Goal: Task Accomplishment & Management: Manage account settings

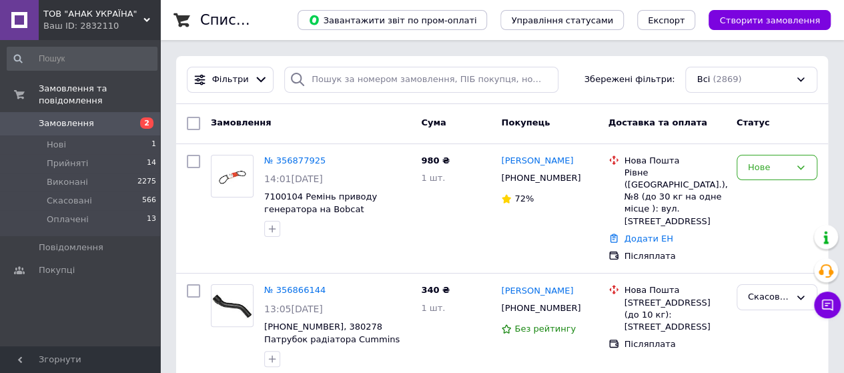
click at [80, 117] on span "Замовлення" at bounding box center [66, 123] width 55 height 12
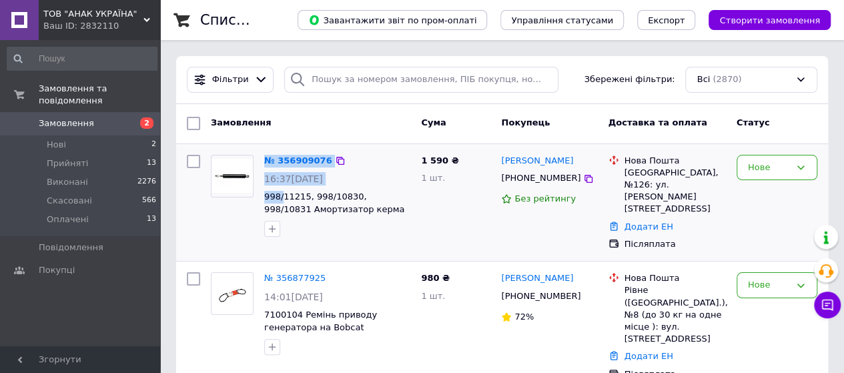
drag, startPoint x: 257, startPoint y: 198, endPoint x: 299, endPoint y: 217, distance: 46.0
click at [283, 198] on div "№ 356909076 16:37[DATE] 998/11215, 998/10830, 998/10831 Амортизатор керма на JC…" at bounding box center [310, 195] width 210 height 93
drag, startPoint x: 329, startPoint y: 239, endPoint x: 356, endPoint y: 226, distance: 30.4
click at [337, 233] on div at bounding box center [336, 228] width 151 height 21
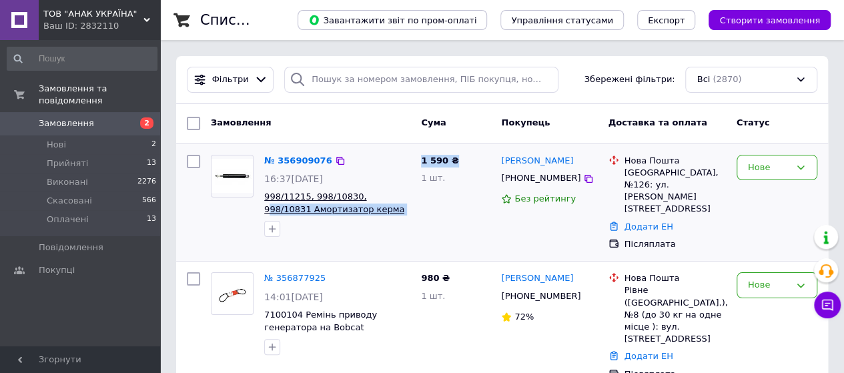
drag, startPoint x: 408, startPoint y: 192, endPoint x: 359, endPoint y: 204, distance: 49.5
click at [359, 204] on div "№ 356909076 16:37[DATE] 998/11215, 998/10830, 998/10831 Амортизатор керма на JC…" at bounding box center [501, 202] width 641 height 107
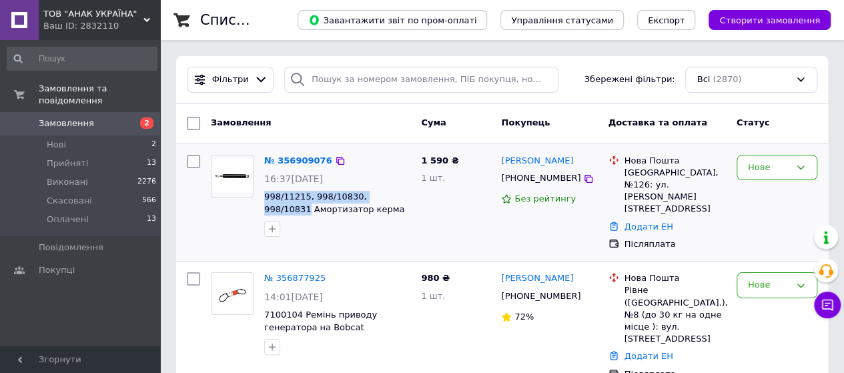
drag, startPoint x: 403, startPoint y: 189, endPoint x: 258, endPoint y: 202, distance: 145.9
click at [259, 202] on div "№ 356909076 16:37[DATE] 998/11215, 998/10830, 998/10831 Амортизатор керма на JC…" at bounding box center [337, 195] width 157 height 93
copy span "998/11215, 998/10830, 998/10831"
drag, startPoint x: 580, startPoint y: 177, endPoint x: 517, endPoint y: 181, distance: 63.5
click at [517, 181] on div "[PHONE_NUMBER]" at bounding box center [549, 178] width 99 height 15
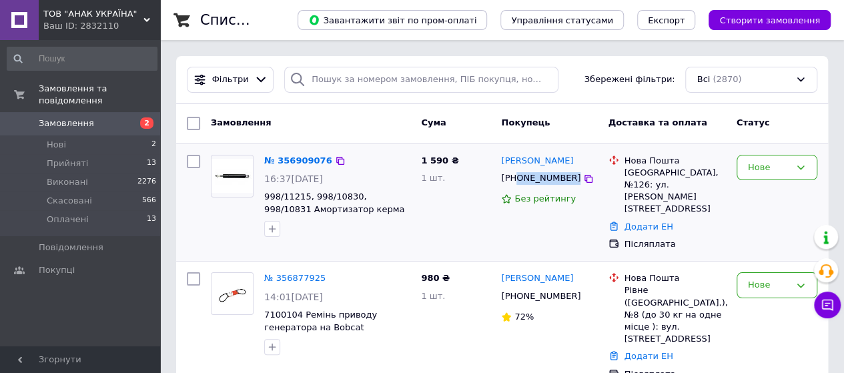
copy div "0681208246"
drag, startPoint x: 558, startPoint y: 161, endPoint x: 500, endPoint y: 163, distance: 57.4
click at [500, 163] on div "[PERSON_NAME]" at bounding box center [549, 160] width 99 height 15
copy link "[PERSON_NAME]"
drag, startPoint x: 586, startPoint y: 180, endPoint x: 516, endPoint y: 181, distance: 69.4
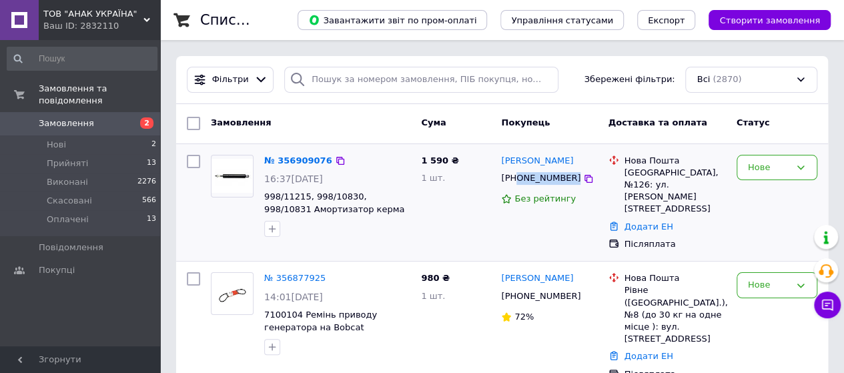
click at [516, 181] on div "[PHONE_NUMBER]" at bounding box center [549, 178] width 99 height 15
copy div "0681208246"
drag, startPoint x: 536, startPoint y: 235, endPoint x: 499, endPoint y: 227, distance: 37.5
click at [536, 235] on div "[PERSON_NAME] [PHONE_NUMBER] Без рейтингу" at bounding box center [549, 202] width 107 height 107
drag, startPoint x: 584, startPoint y: 178, endPoint x: 518, endPoint y: 182, distance: 66.8
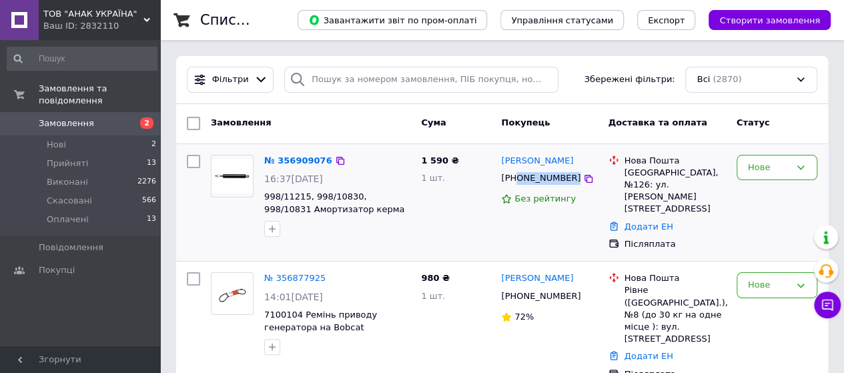
click at [518, 182] on div "[PHONE_NUMBER]" at bounding box center [549, 178] width 99 height 15
copy div "0681208246"
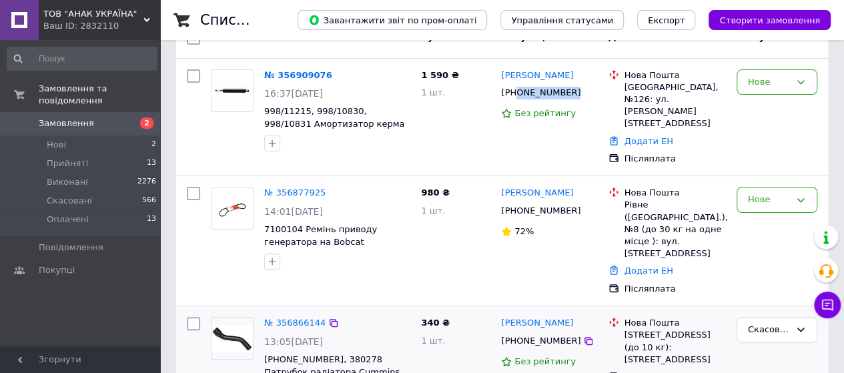
scroll to position [67, 0]
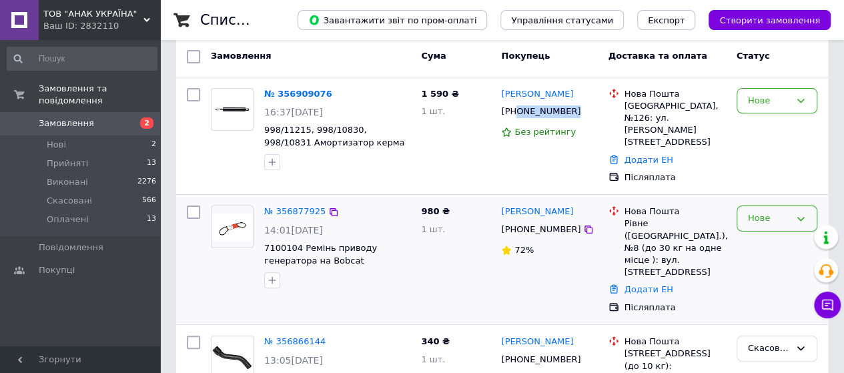
click at [802, 213] on icon at bounding box center [800, 218] width 11 height 11
click at [767, 283] on li "Скасовано" at bounding box center [776, 295] width 79 height 25
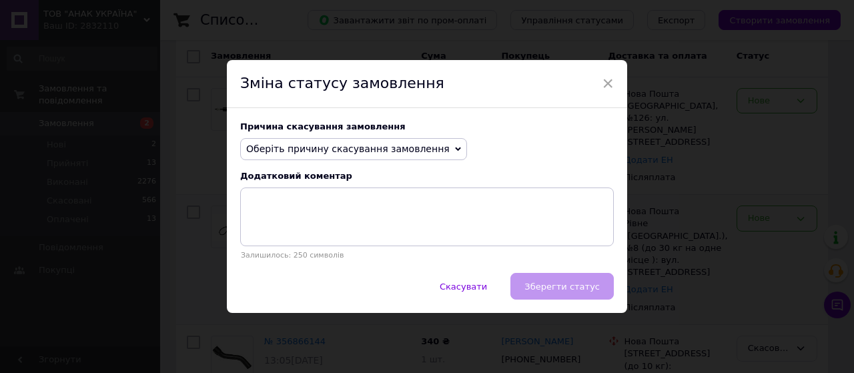
click at [455, 151] on icon at bounding box center [458, 149] width 6 height 6
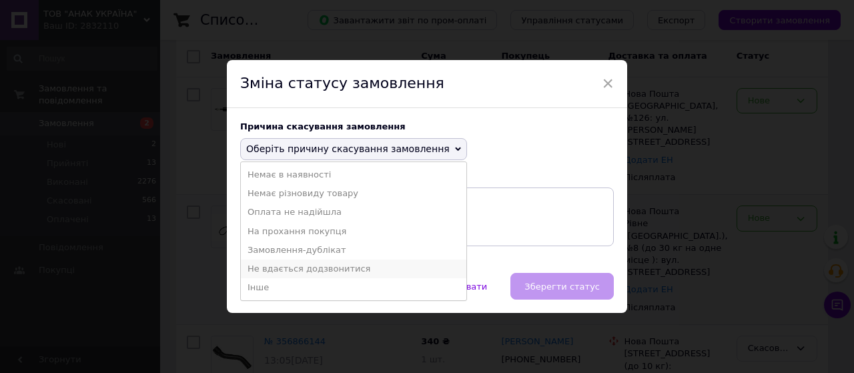
click at [277, 269] on li "Не вдається додзвонитися" at bounding box center [353, 268] width 225 height 19
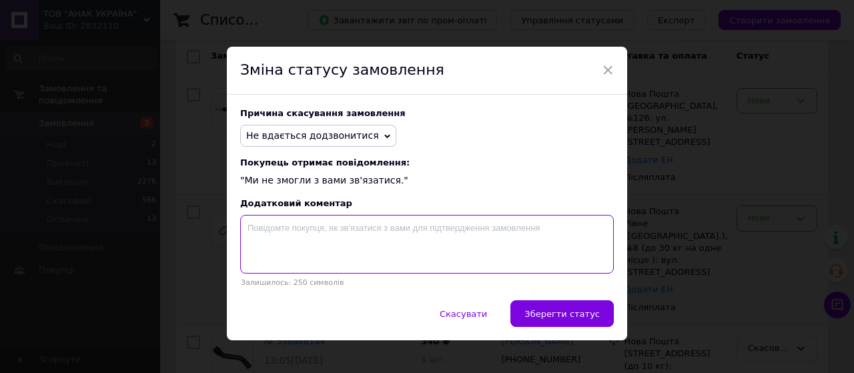
click at [327, 233] on textarea at bounding box center [426, 244] width 373 height 59
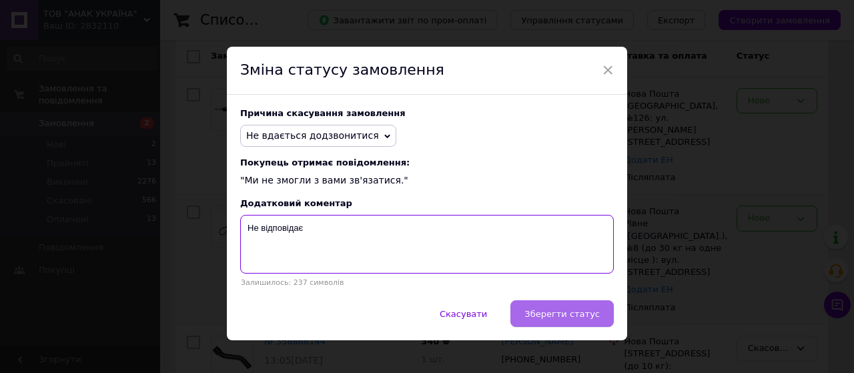
type textarea "Не відповідає"
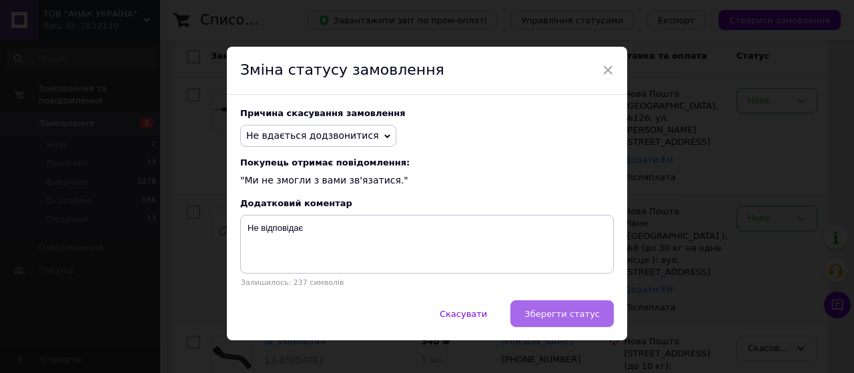
click at [571, 319] on span "Зберегти статус" at bounding box center [561, 314] width 75 height 10
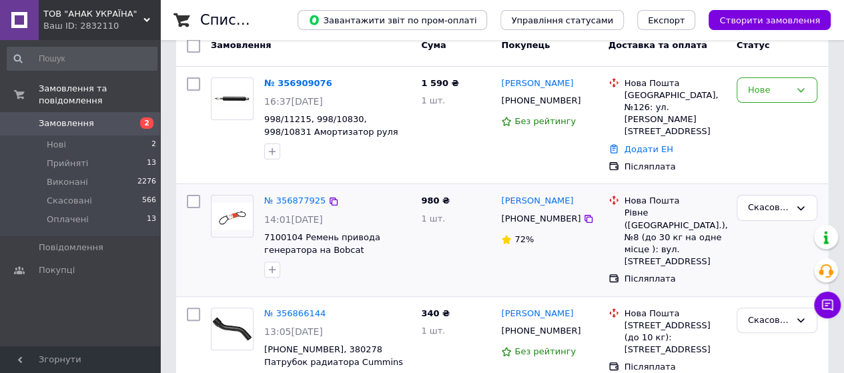
scroll to position [0, 0]
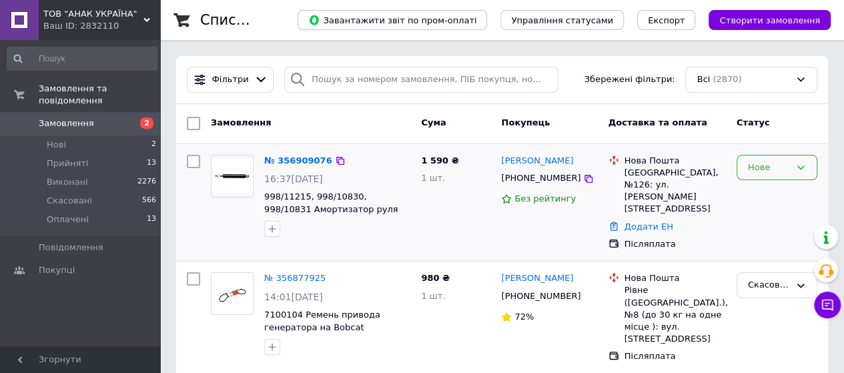
click at [804, 167] on icon at bounding box center [800, 167] width 11 height 11
click at [760, 193] on li "Прийнято" at bounding box center [776, 195] width 79 height 25
click at [638, 221] on link "Додати ЕН" at bounding box center [648, 226] width 49 height 10
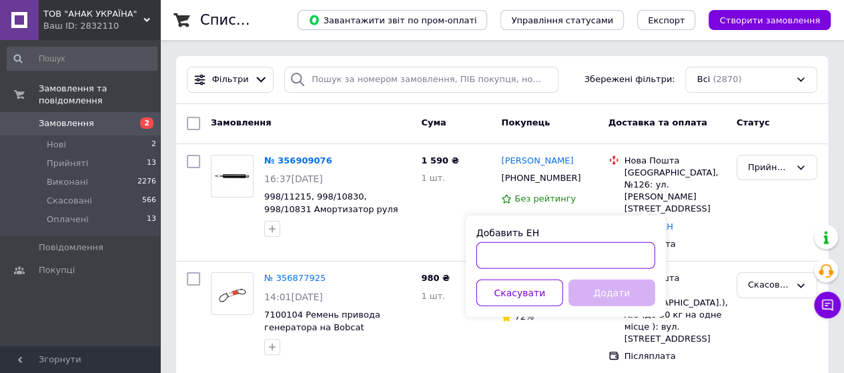
click at [540, 254] on input "Добавить ЕН" at bounding box center [565, 255] width 179 height 27
paste input "20451225289279"
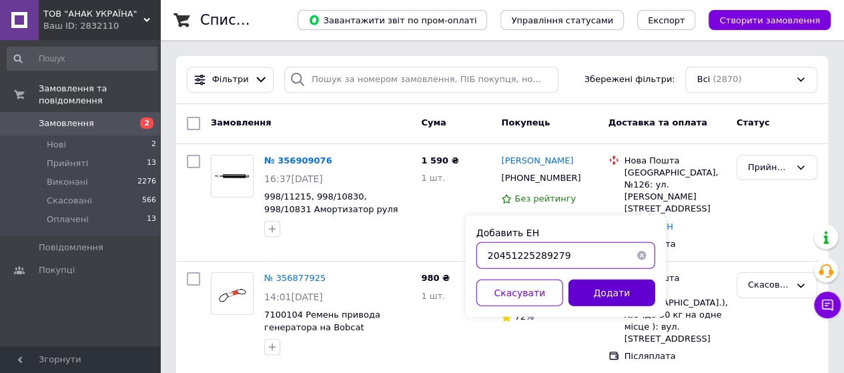
type input "20451225289279"
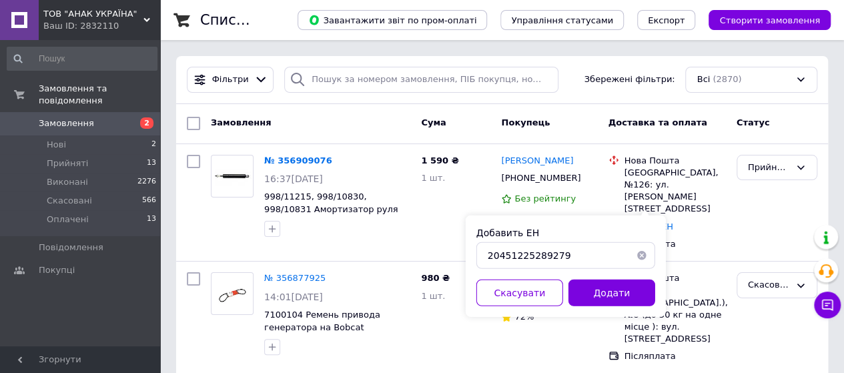
click at [594, 290] on button "Додати" at bounding box center [611, 292] width 87 height 27
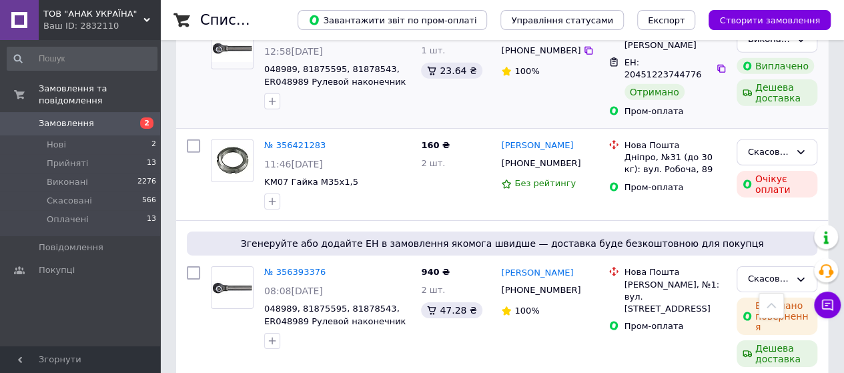
scroll to position [2058, 0]
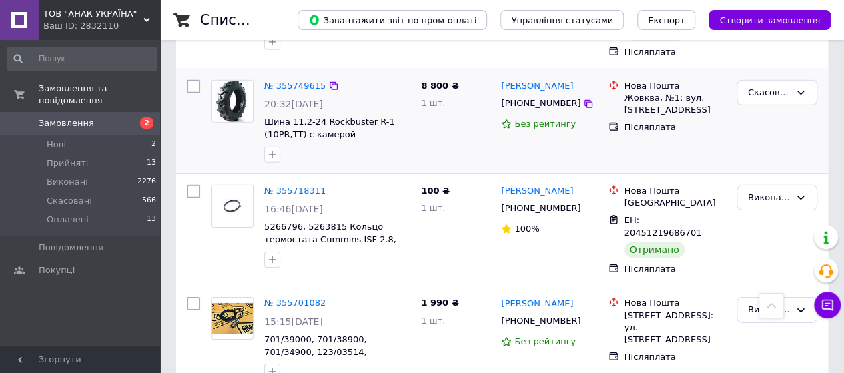
scroll to position [2013, 0]
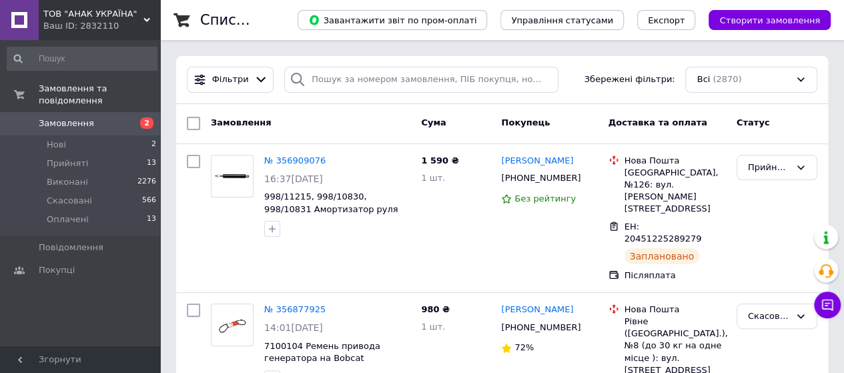
click at [80, 117] on span "Замовлення" at bounding box center [66, 123] width 55 height 12
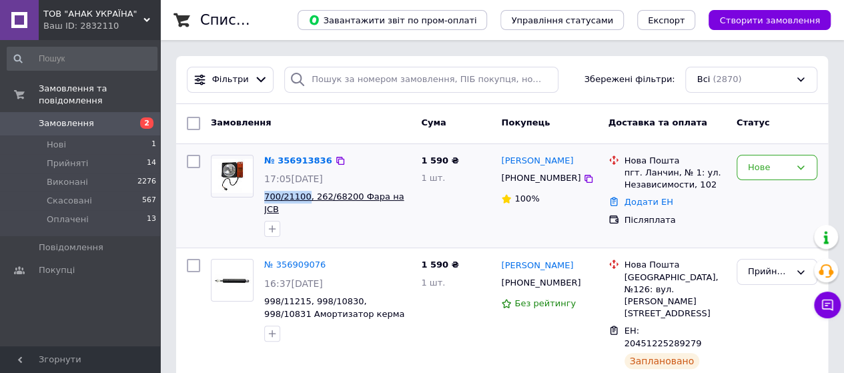
drag, startPoint x: 263, startPoint y: 197, endPoint x: 303, endPoint y: 200, distance: 40.1
click at [303, 200] on div "№ 356913836 17:05[DATE] 700/21100, 262/68200 Фара на JCB" at bounding box center [337, 195] width 157 height 93
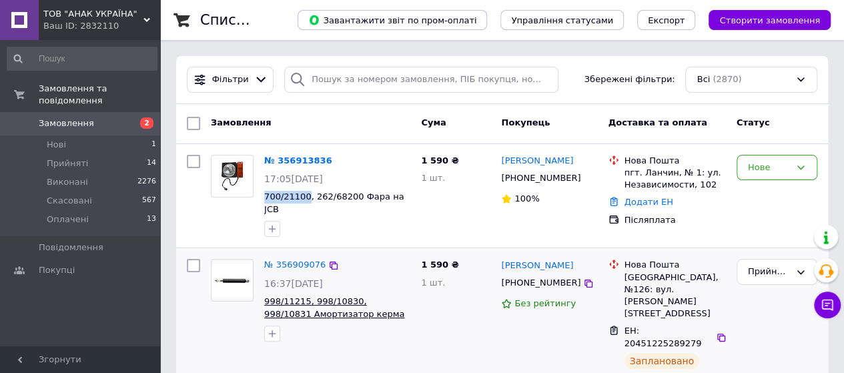
copy span "700/21100"
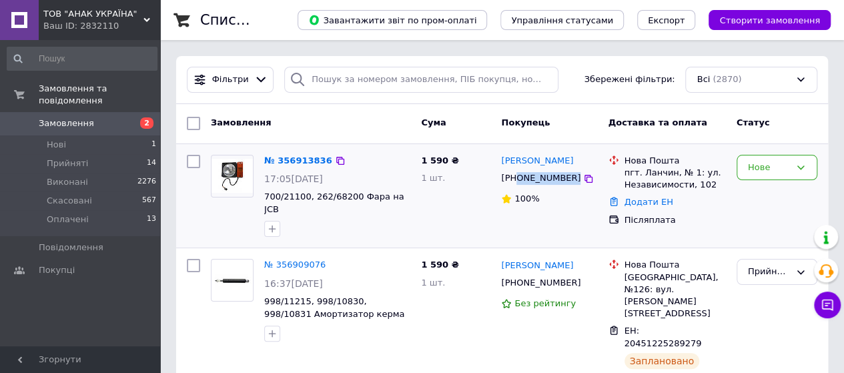
drag, startPoint x: 586, startPoint y: 179, endPoint x: 517, endPoint y: 186, distance: 69.0
click at [517, 186] on div "[PHONE_NUMBER]" at bounding box center [549, 178] width 99 height 15
copy div "0673401840"
drag, startPoint x: 558, startPoint y: 161, endPoint x: 504, endPoint y: 159, distance: 54.1
click at [504, 159] on div "[PERSON_NAME]" at bounding box center [549, 160] width 99 height 15
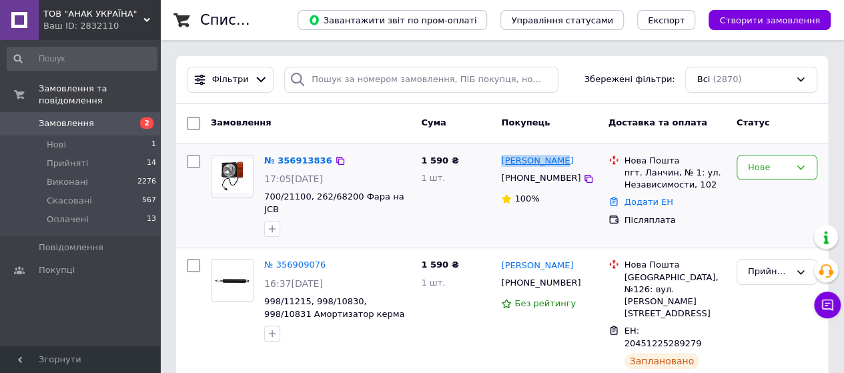
copy link "[PERSON_NAME]"
click at [796, 170] on icon at bounding box center [800, 167] width 11 height 11
click at [754, 195] on li "Прийнято" at bounding box center [776, 195] width 79 height 25
click at [652, 203] on link "Додати ЕН" at bounding box center [648, 202] width 49 height 10
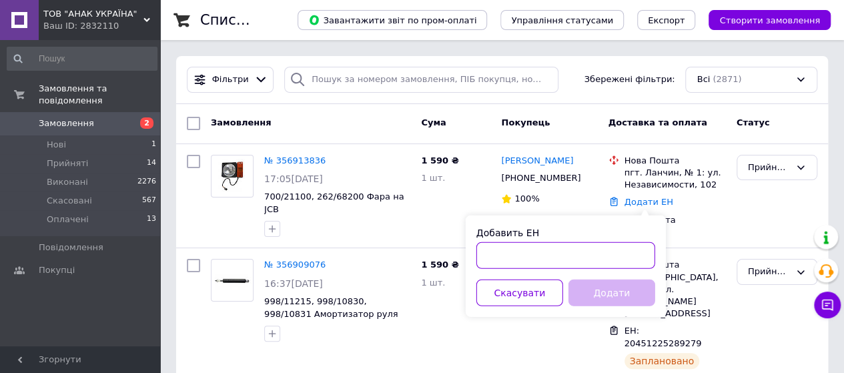
click at [507, 258] on input "Добавить ЕН" at bounding box center [565, 255] width 179 height 27
paste input "20451225312207"
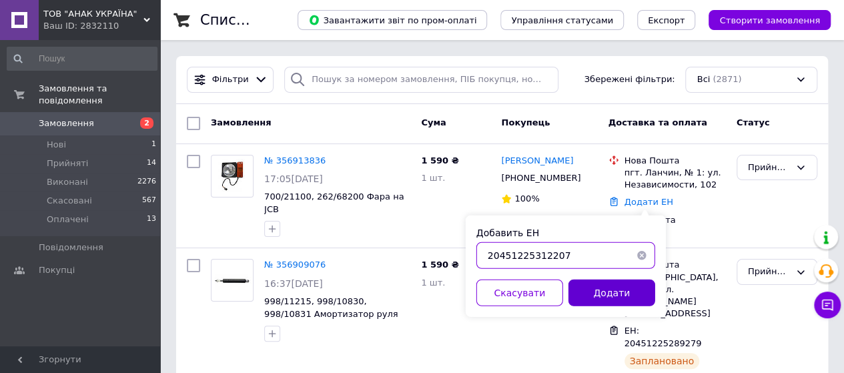
type input "20451225312207"
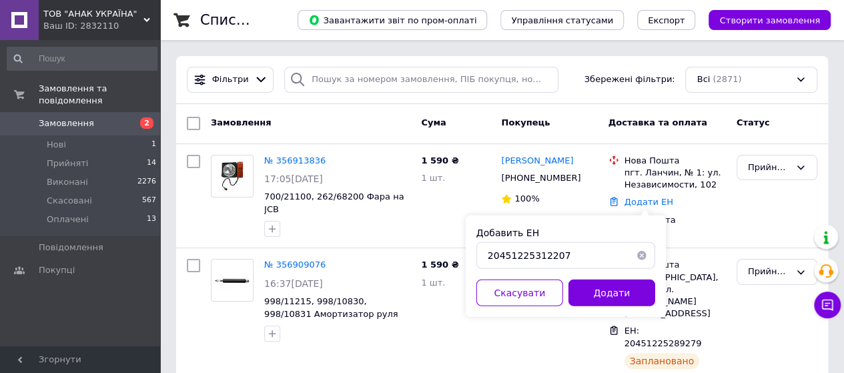
drag, startPoint x: 610, startPoint y: 286, endPoint x: 598, endPoint y: 289, distance: 11.6
click at [610, 285] on button "Додати" at bounding box center [611, 292] width 87 height 27
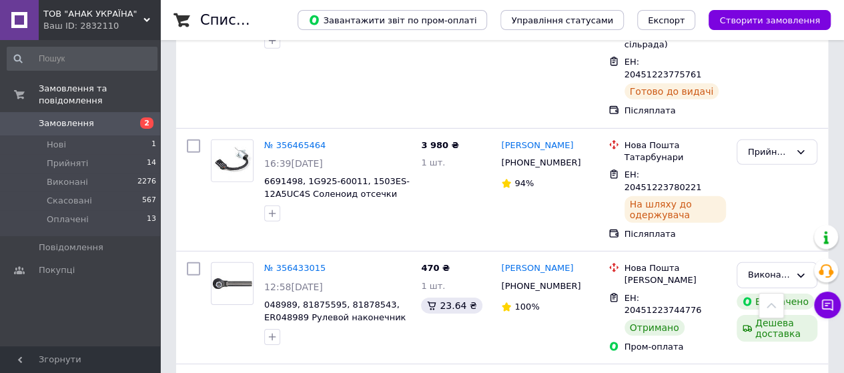
scroll to position [2058, 0]
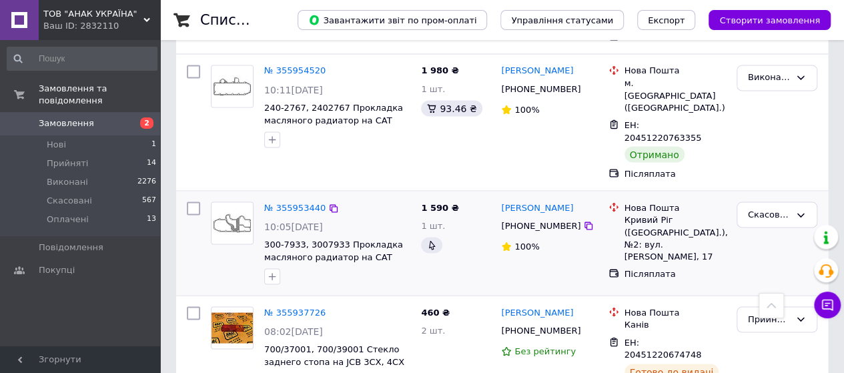
scroll to position [1200, 0]
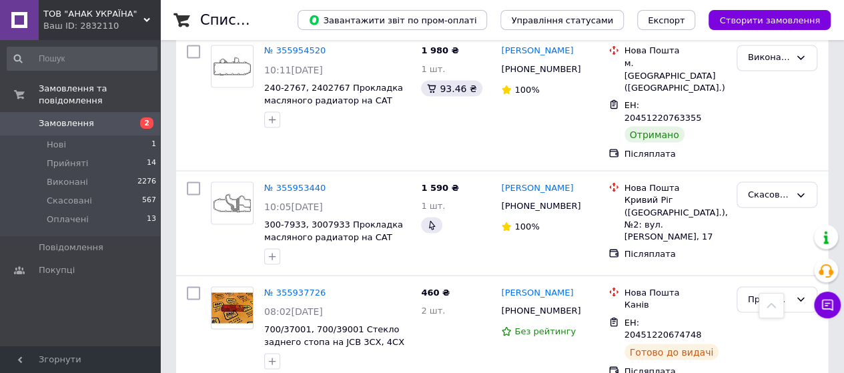
click at [73, 117] on span "Замовлення" at bounding box center [66, 123] width 55 height 12
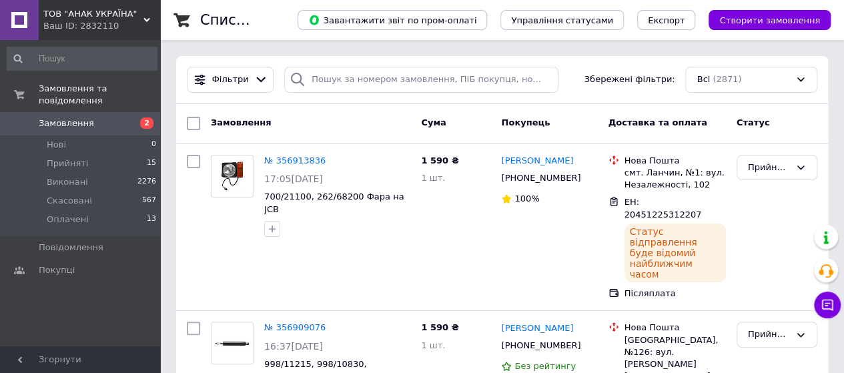
drag, startPoint x: 73, startPoint y: 106, endPoint x: 77, endPoint y: 113, distance: 8.1
click at [73, 117] on span "Замовлення" at bounding box center [66, 123] width 55 height 12
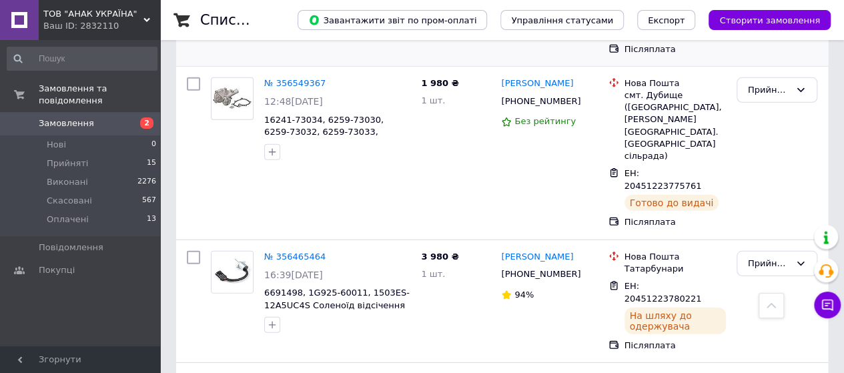
scroll to position [1801, 0]
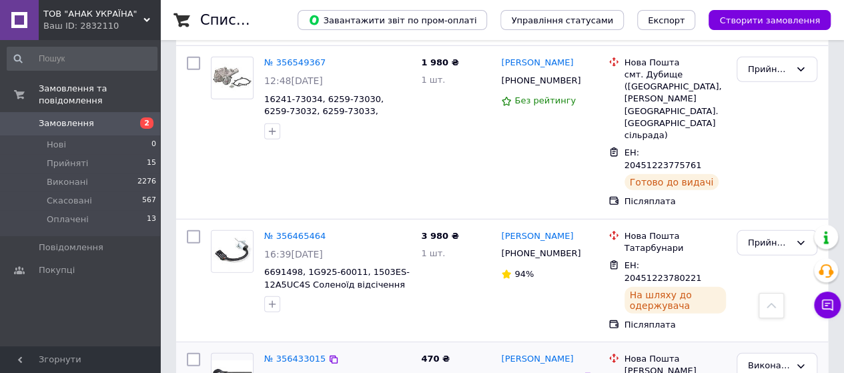
drag, startPoint x: 259, startPoint y: 159, endPoint x: 292, endPoint y: 157, distance: 33.4
copy span "048989"
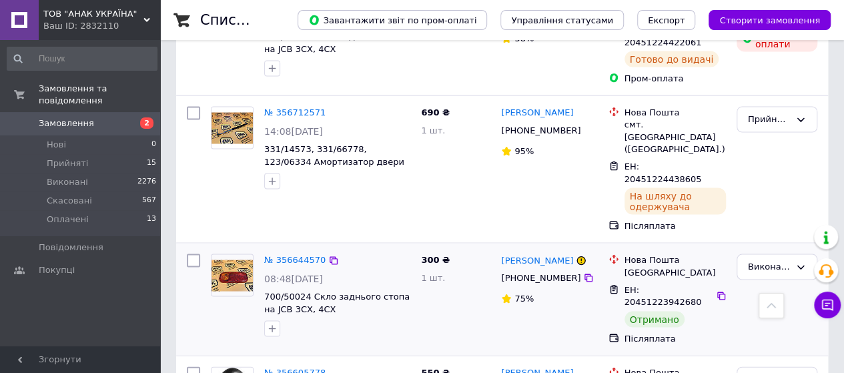
scroll to position [1267, 0]
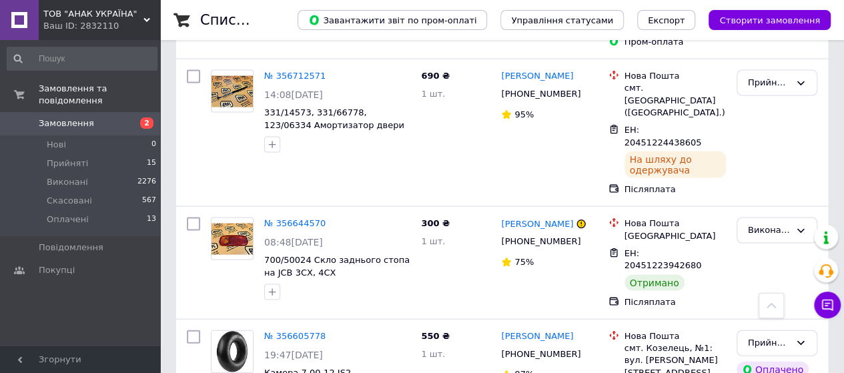
drag, startPoint x: 77, startPoint y: 110, endPoint x: 98, endPoint y: 122, distance: 23.9
click at [77, 117] on span "Замовлення" at bounding box center [66, 123] width 55 height 12
